Goal: Information Seeking & Learning: Learn about a topic

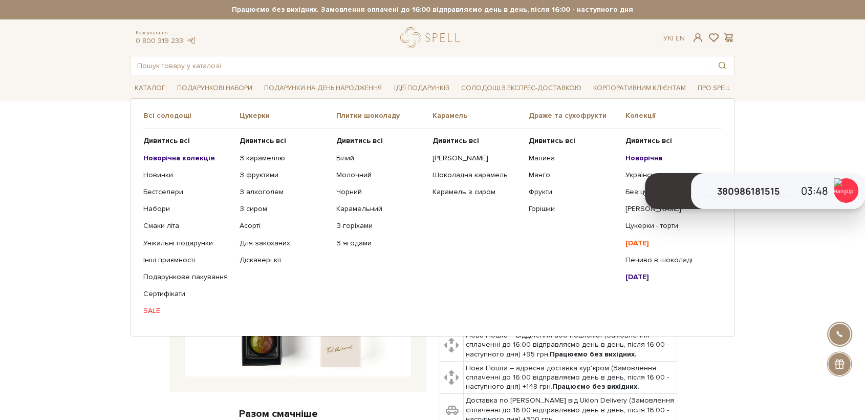
click at [180, 159] on b "Новорічна колекція" at bounding box center [179, 158] width 72 height 9
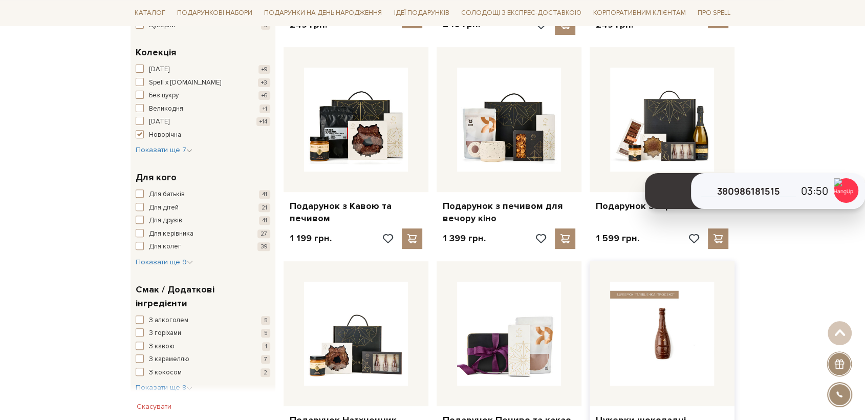
scroll to position [341, 0]
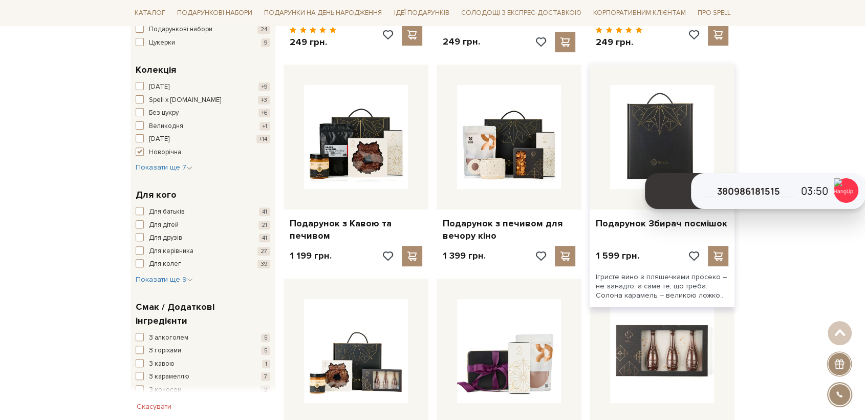
click at [643, 139] on img at bounding box center [662, 137] width 104 height 104
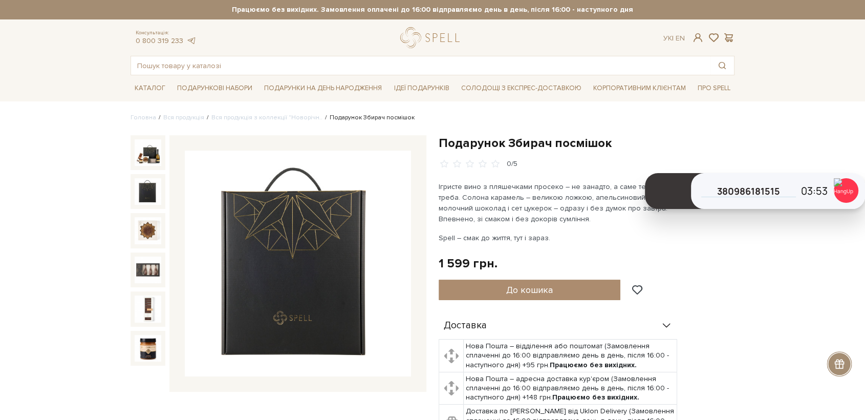
click at [147, 192] on img at bounding box center [148, 191] width 27 height 27
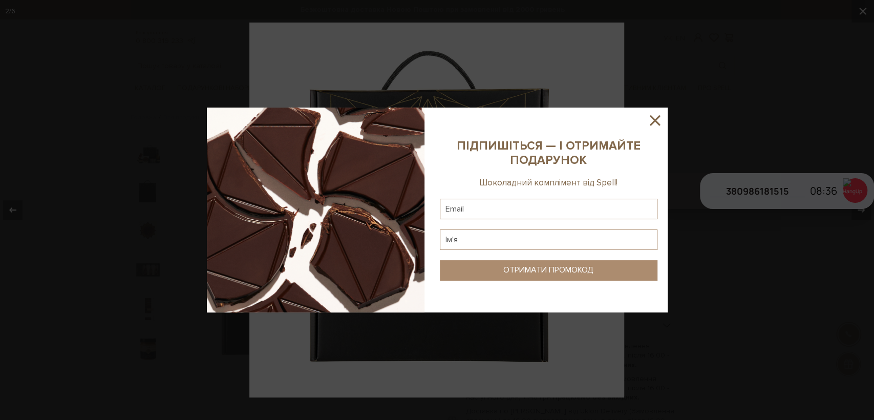
drag, startPoint x: 650, startPoint y: 121, endPoint x: 716, endPoint y: 154, distance: 73.7
click at [665, 129] on div at bounding box center [437, 210] width 461 height 205
drag, startPoint x: 854, startPoint y: 193, endPoint x: 713, endPoint y: 159, distance: 145.3
click at [854, 193] on div at bounding box center [437, 210] width 874 height 420
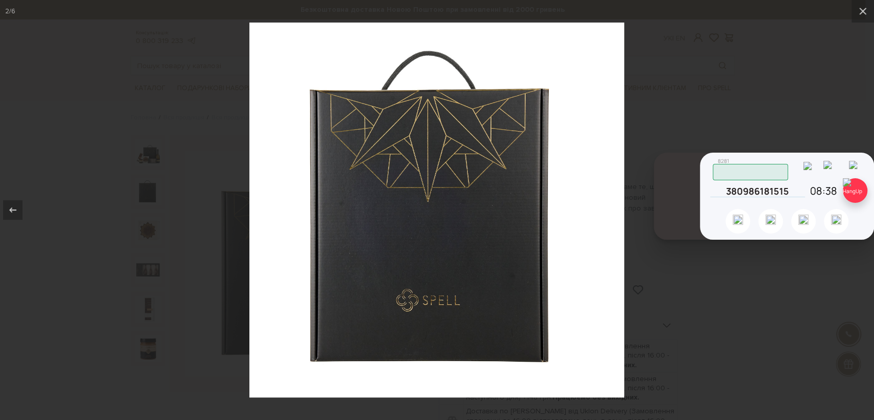
click at [854, 190] on img at bounding box center [855, 190] width 25 height 25
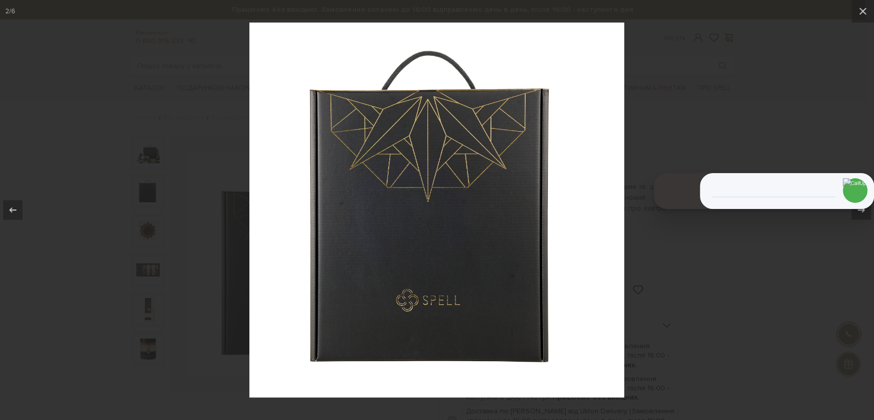
click at [197, 73] on div at bounding box center [437, 210] width 874 height 420
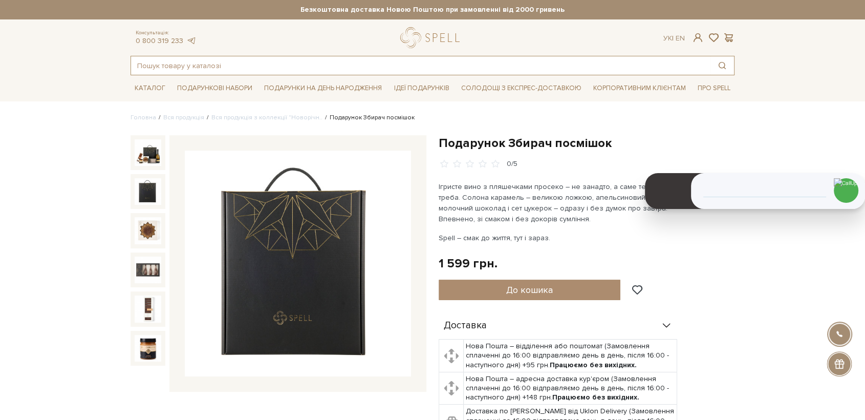
click at [235, 65] on input "text" at bounding box center [421, 65] width 580 height 18
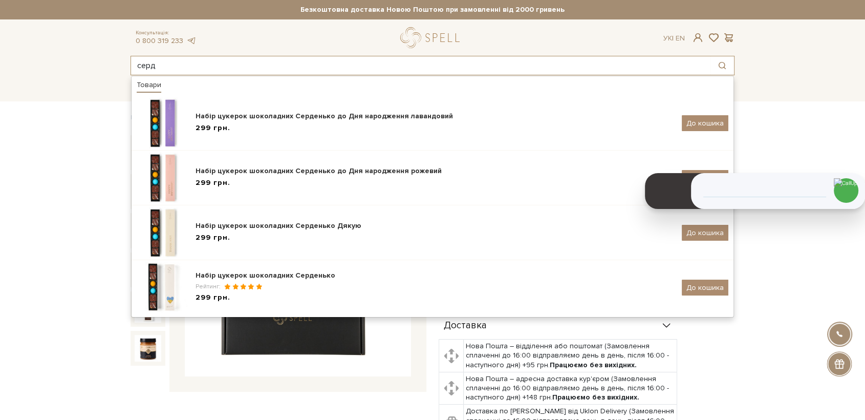
type input "серд"
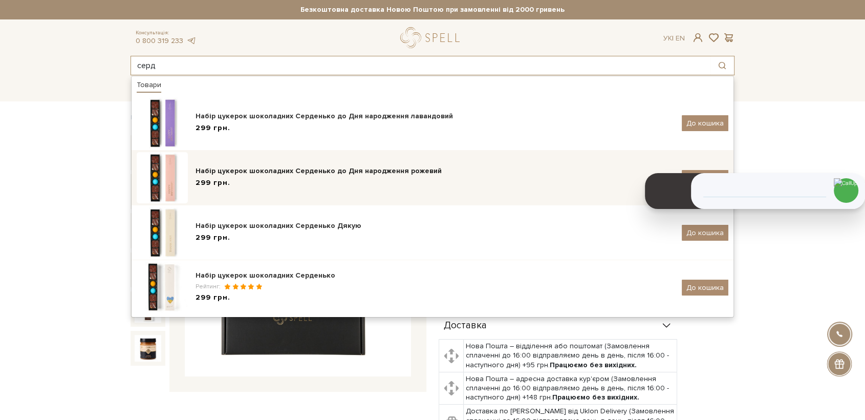
click at [161, 162] on img at bounding box center [162, 177] width 51 height 51
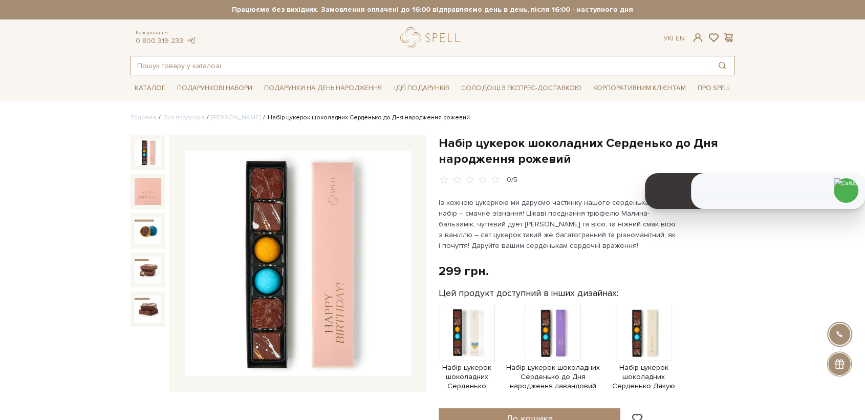
click at [185, 71] on input "text" at bounding box center [421, 65] width 580 height 18
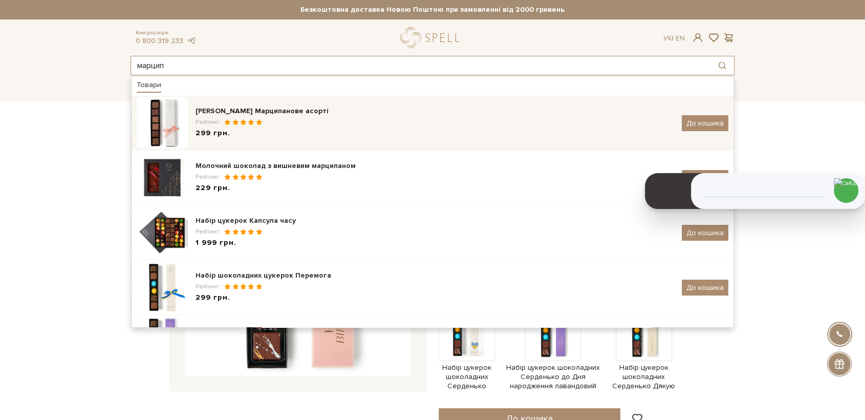
type input "марцип"
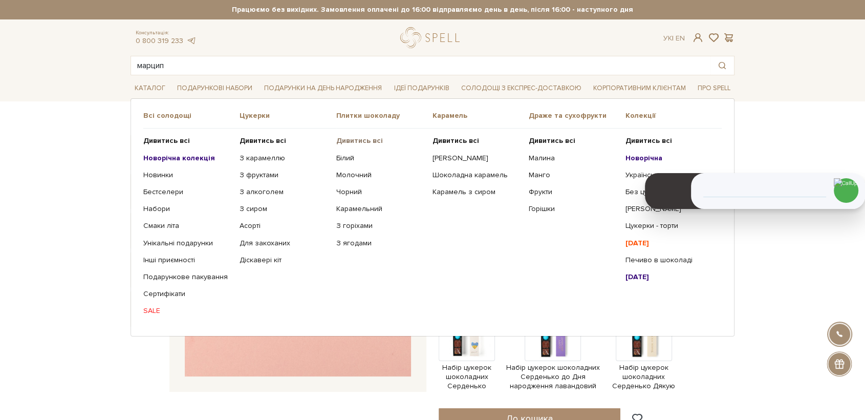
click at [377, 140] on b "Дивитись всі" at bounding box center [359, 140] width 47 height 9
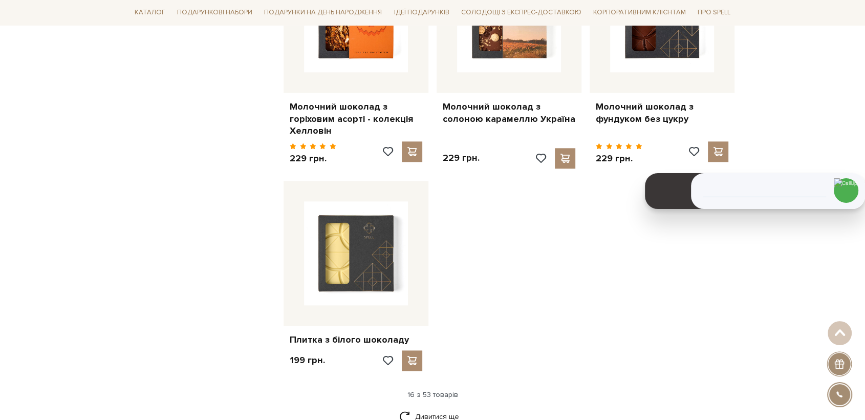
scroll to position [1251, 0]
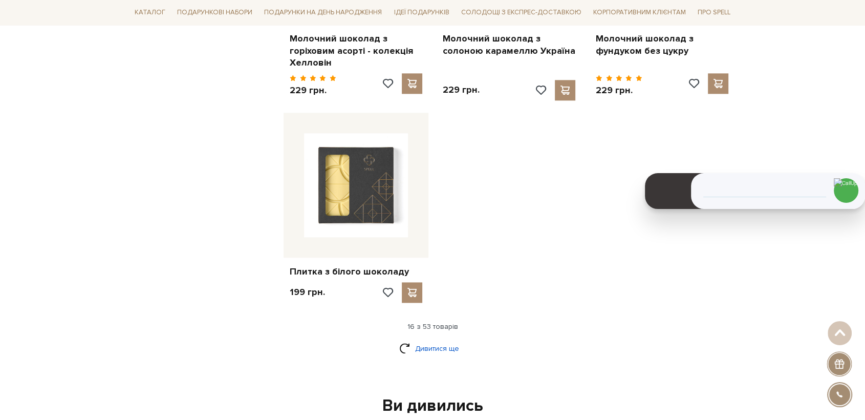
click at [442, 339] on link "Дивитися ще" at bounding box center [432, 348] width 67 height 18
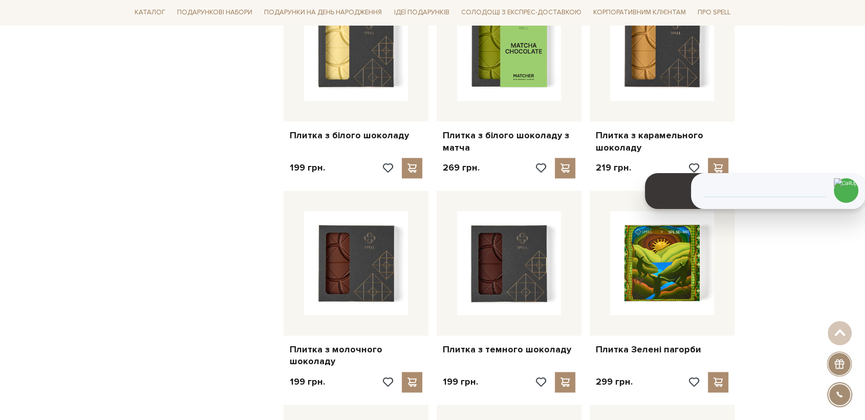
scroll to position [1422, 0]
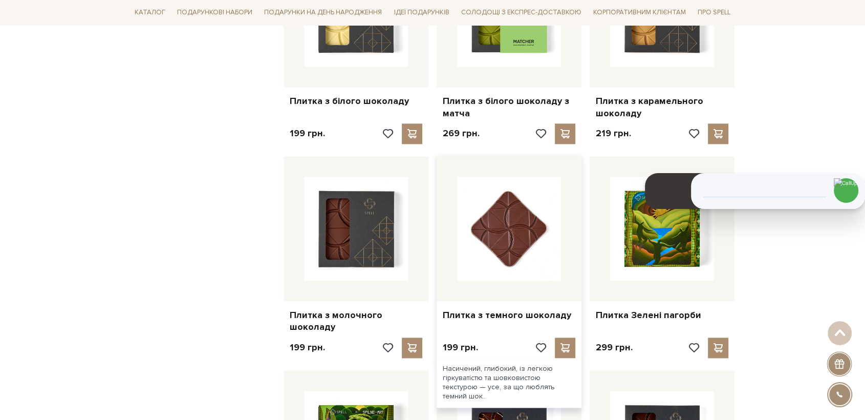
click at [524, 229] on img at bounding box center [509, 229] width 104 height 104
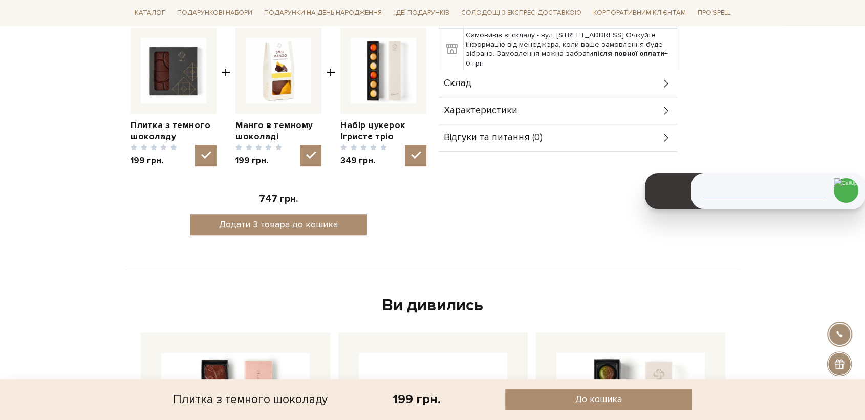
drag, startPoint x: 459, startPoint y: 67, endPoint x: 464, endPoint y: 70, distance: 6.0
click at [459, 79] on span "Склад" at bounding box center [458, 83] width 28 height 9
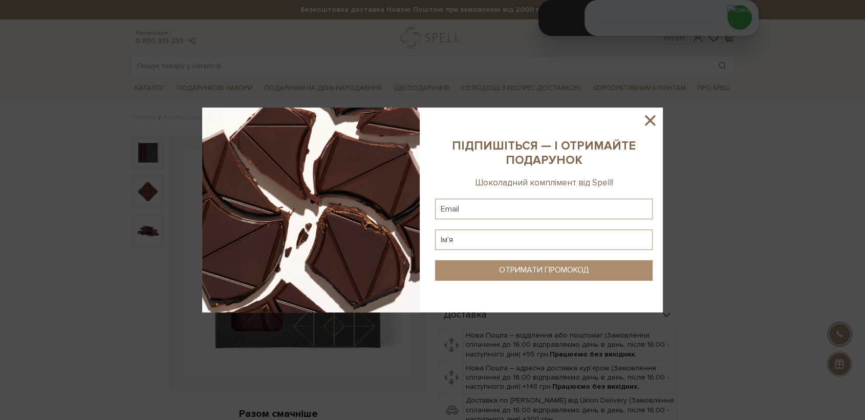
drag, startPoint x: 652, startPoint y: 118, endPoint x: 601, endPoint y: 117, distance: 51.2
click at [641, 118] on icon at bounding box center [649, 120] width 17 height 17
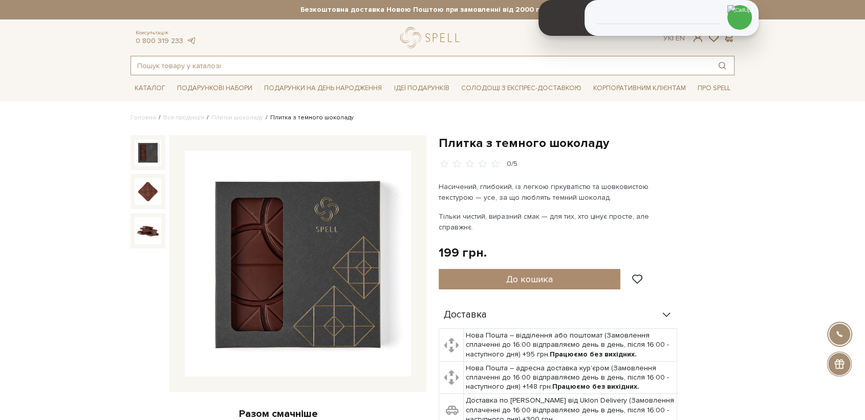
click at [234, 67] on input "text" at bounding box center [421, 65] width 580 height 18
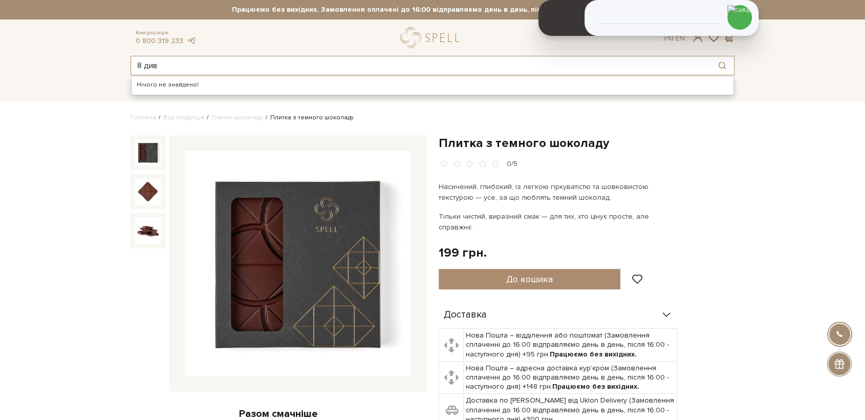
type input "8 див"
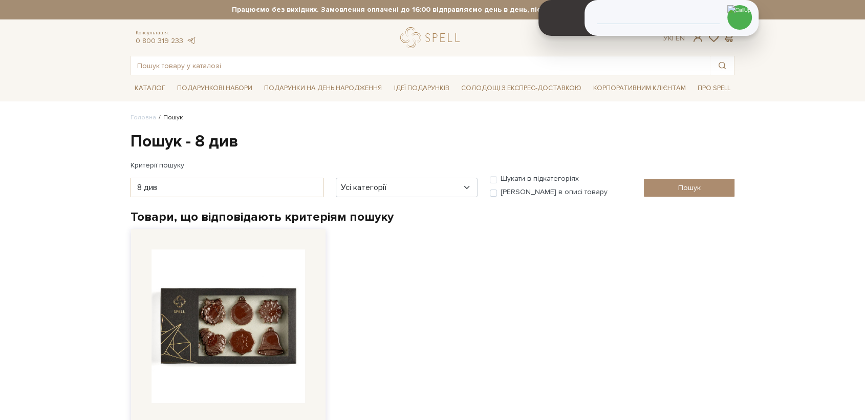
click at [254, 323] on img at bounding box center [229, 326] width 154 height 154
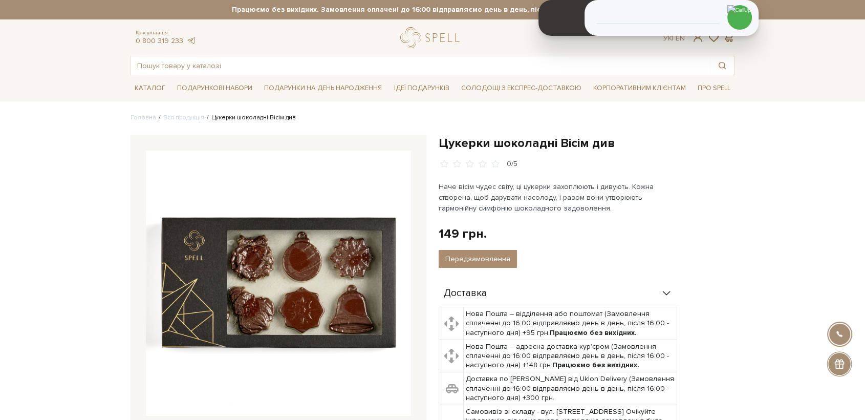
click at [351, 263] on img at bounding box center [278, 283] width 265 height 265
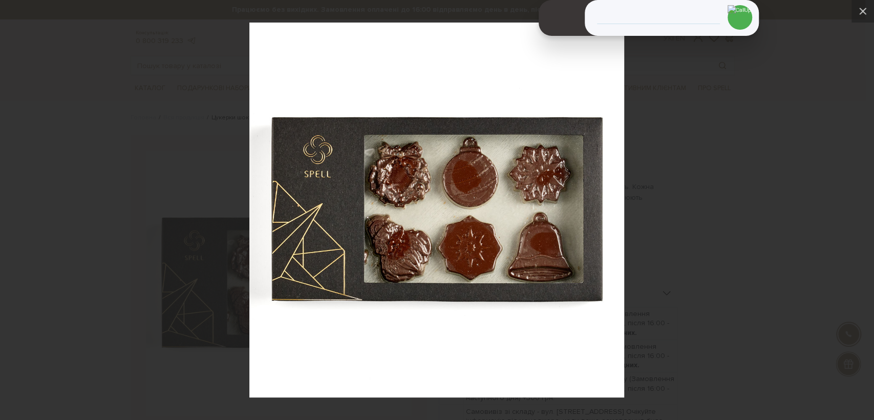
click at [715, 284] on div at bounding box center [437, 210] width 874 height 420
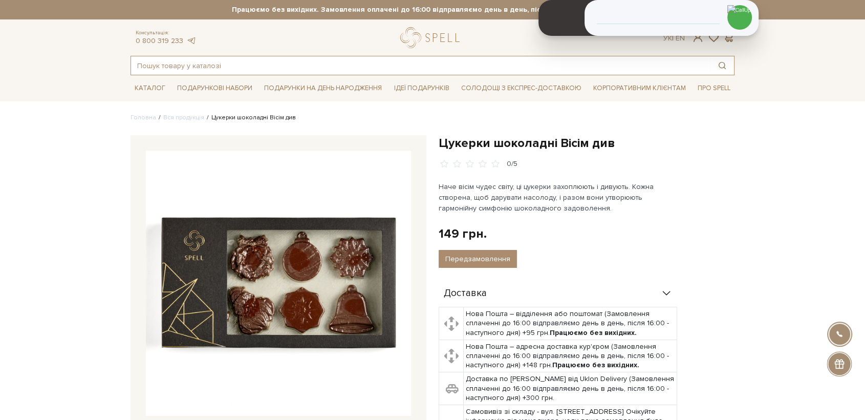
click at [225, 68] on input "text" at bounding box center [421, 65] width 580 height 18
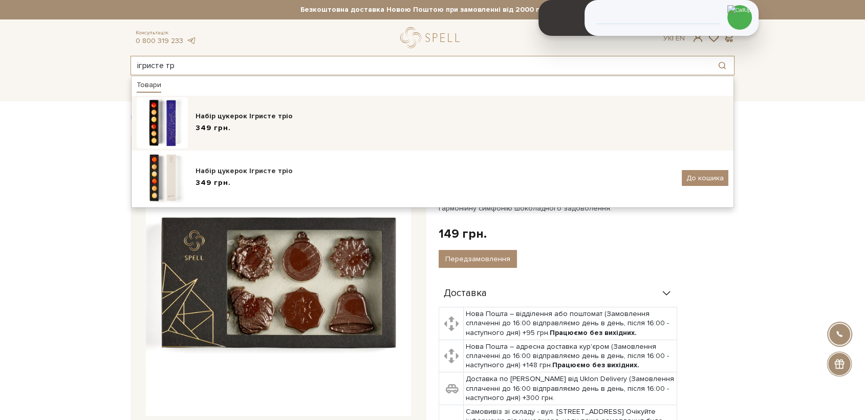
type input "ігристе тр"
click at [291, 112] on div "Набір цукерок Ігристе тріо" at bounding box center [462, 116] width 533 height 10
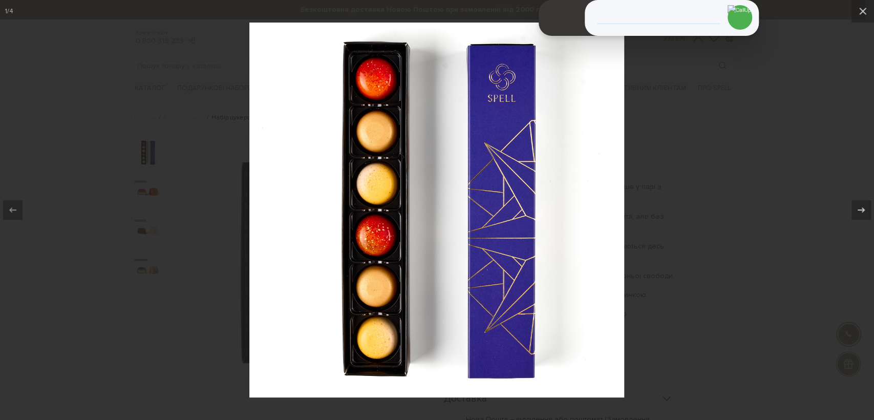
click at [166, 341] on div at bounding box center [437, 210] width 874 height 420
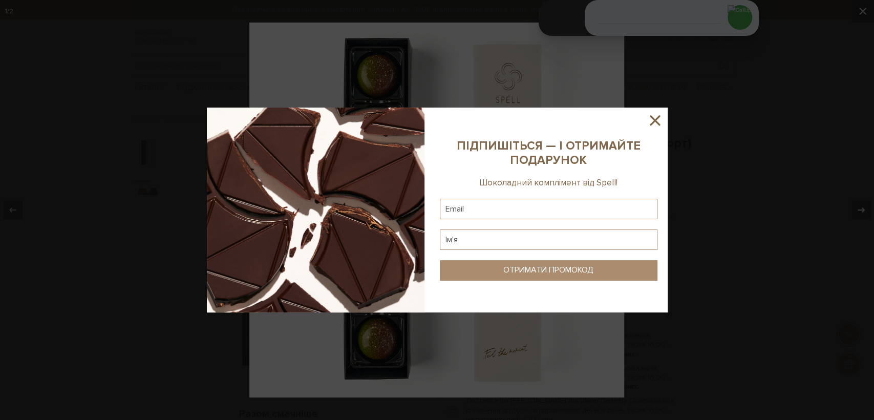
click at [655, 117] on icon at bounding box center [654, 120] width 17 height 17
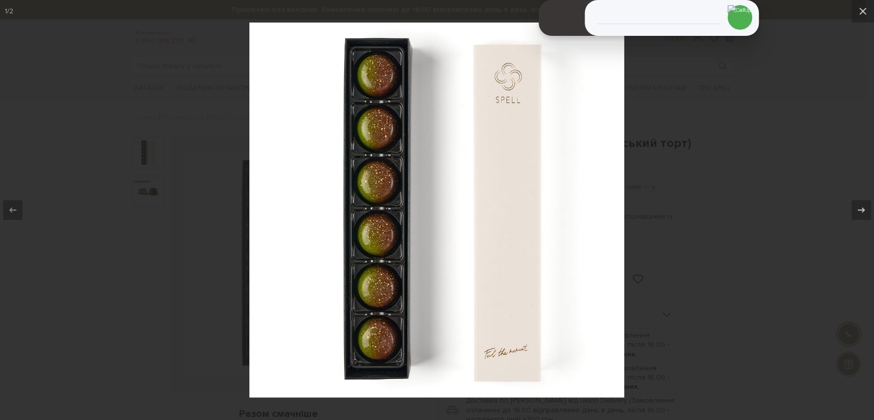
drag, startPoint x: 740, startPoint y: 169, endPoint x: 675, endPoint y: 182, distance: 66.3
click at [739, 169] on div at bounding box center [437, 210] width 874 height 420
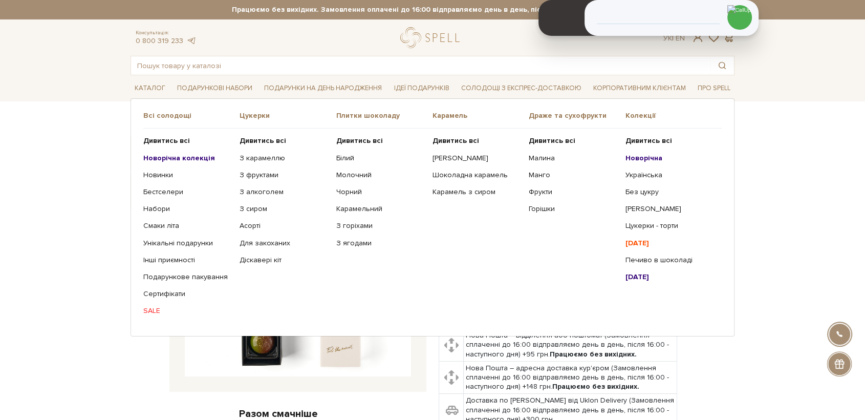
click at [643, 159] on b "Новорічна" at bounding box center [644, 158] width 37 height 9
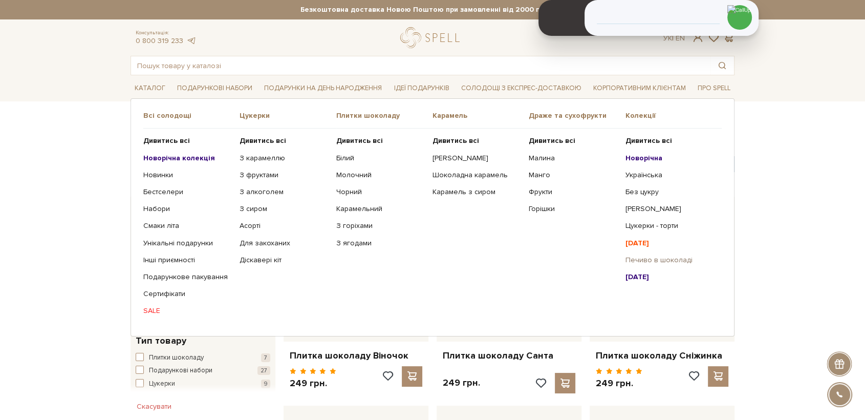
click at [669, 259] on link "Печиво в шоколаді" at bounding box center [670, 259] width 89 height 9
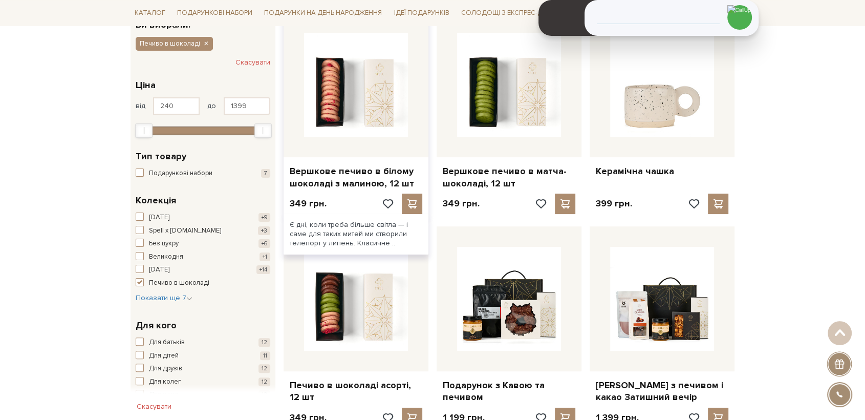
scroll to position [284, 0]
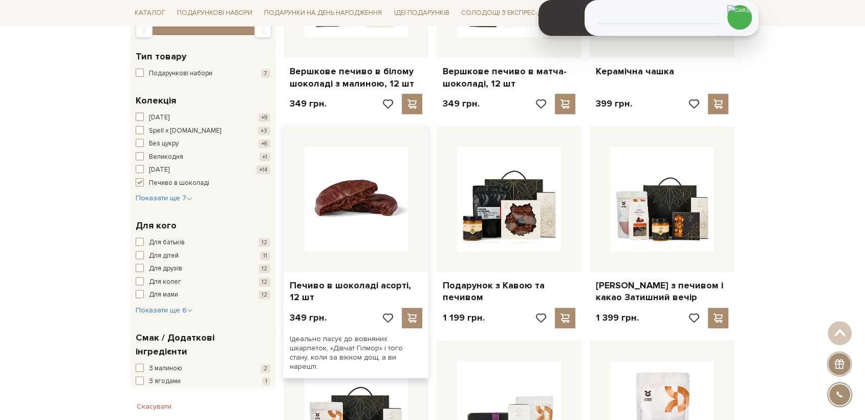
click at [351, 223] on img at bounding box center [356, 199] width 104 height 104
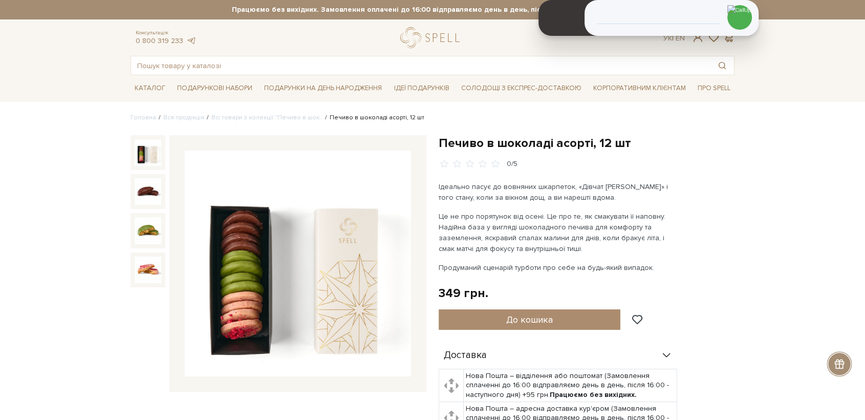
click at [323, 247] on img at bounding box center [298, 264] width 226 height 226
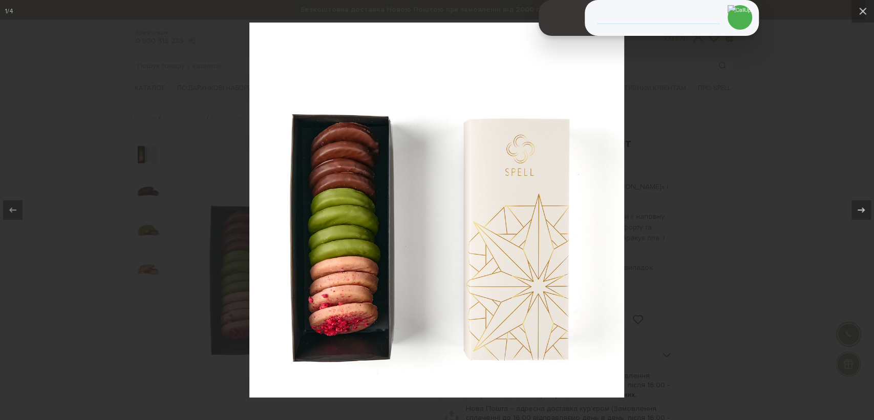
click at [130, 295] on div at bounding box center [437, 210] width 874 height 420
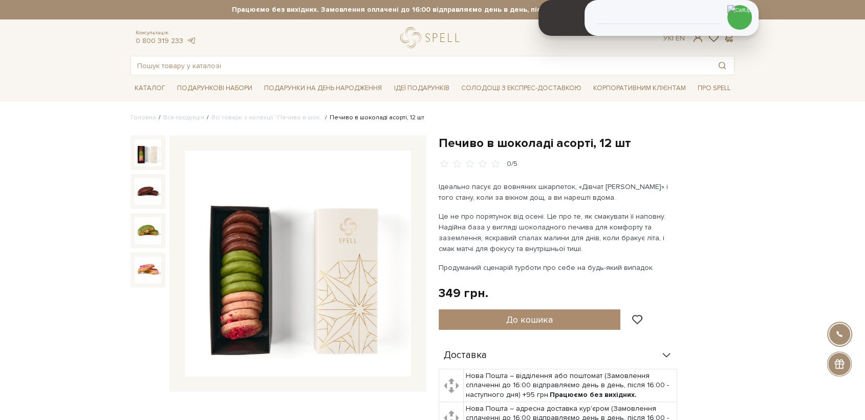
drag, startPoint x: 176, startPoint y: 392, endPoint x: 147, endPoint y: 370, distance: 36.5
click at [176, 393] on div "Печиво в шоколаді асорті, 12 шт 0/5" at bounding box center [278, 362] width 308 height 455
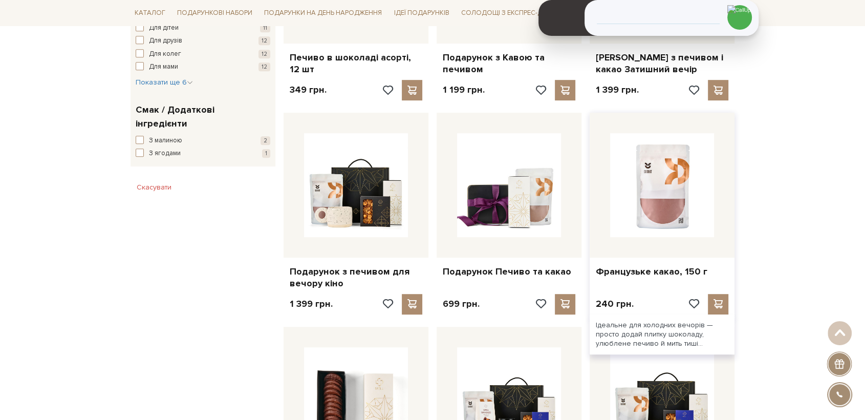
click at [659, 201] on img at bounding box center [662, 185] width 104 height 104
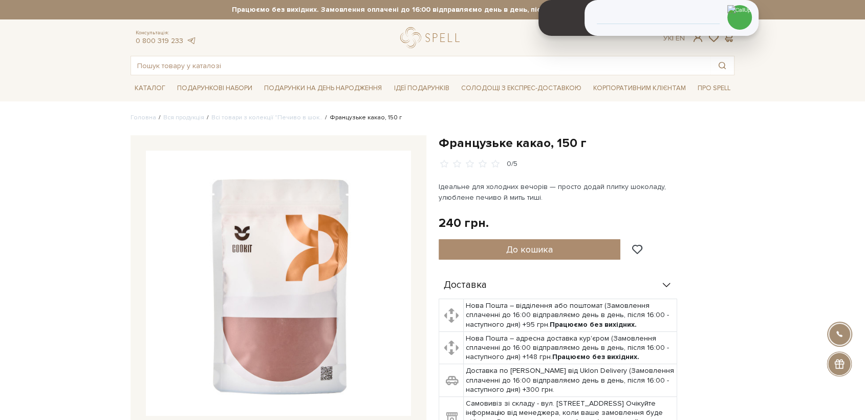
click at [319, 268] on img at bounding box center [278, 283] width 265 height 265
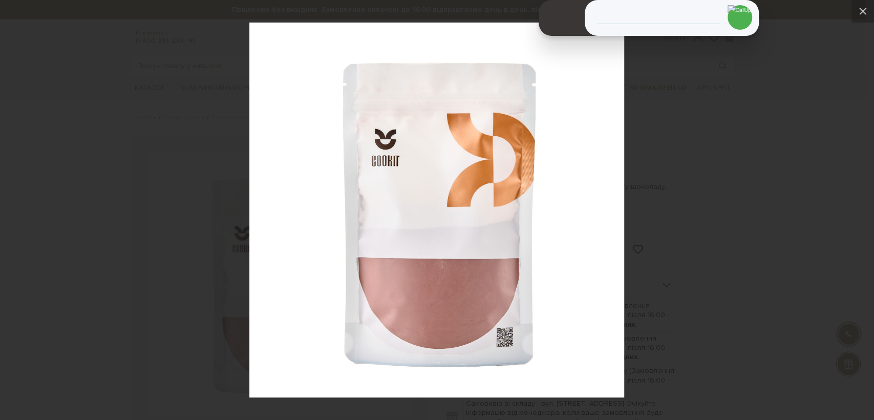
drag, startPoint x: 865, startPoint y: 275, endPoint x: 829, endPoint y: 281, distance: 36.8
click at [864, 274] on div at bounding box center [437, 210] width 874 height 420
